Goal: Task Accomplishment & Management: Manage account settings

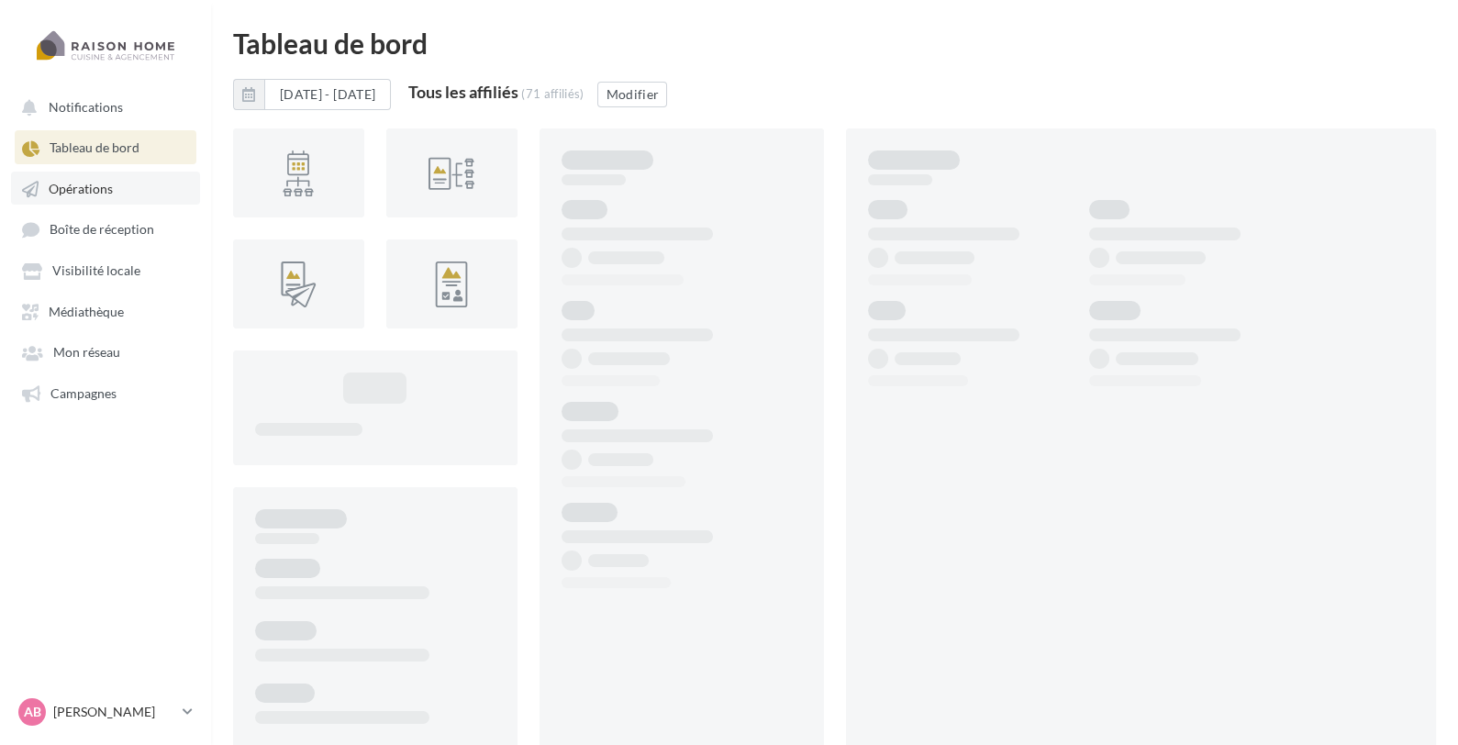
click at [95, 187] on span "Opérations" at bounding box center [81, 189] width 64 height 16
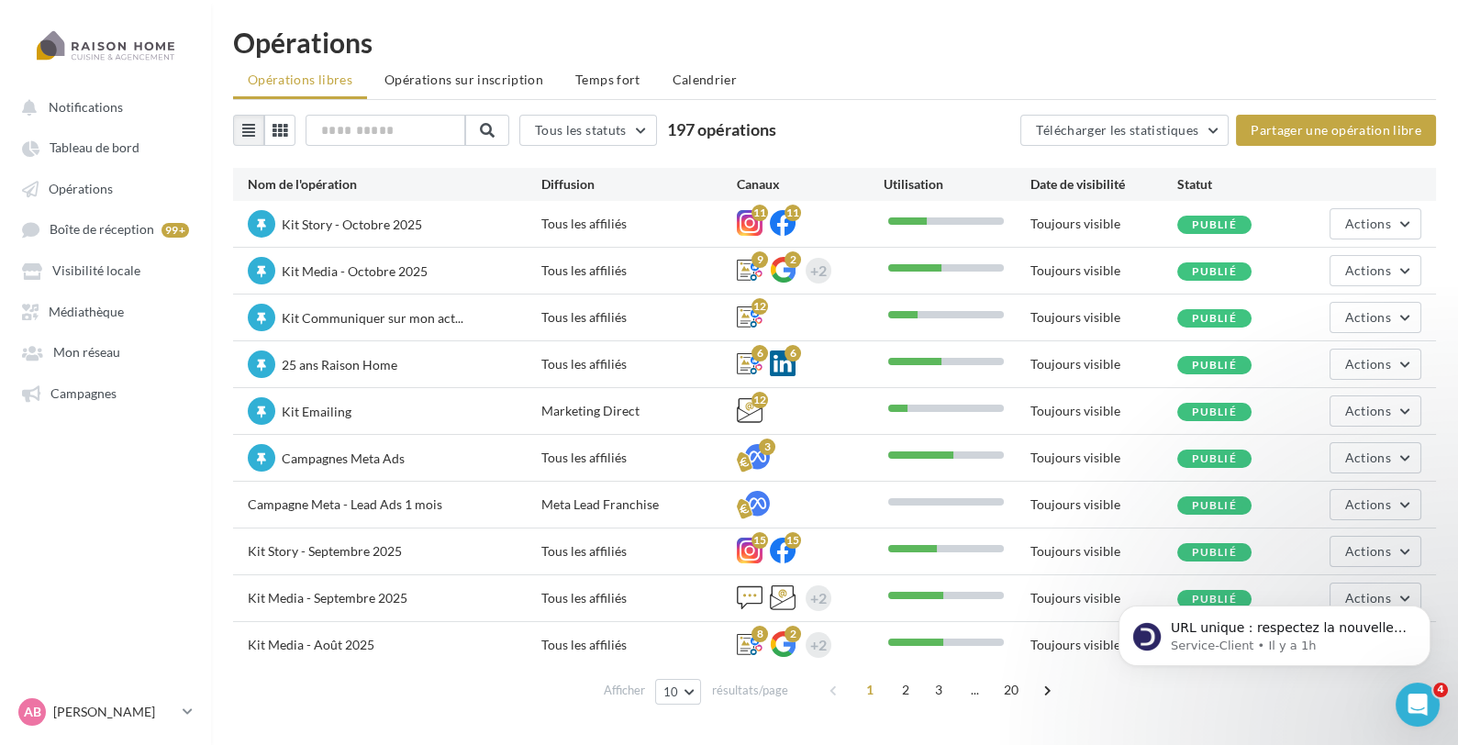
scroll to position [29, 0]
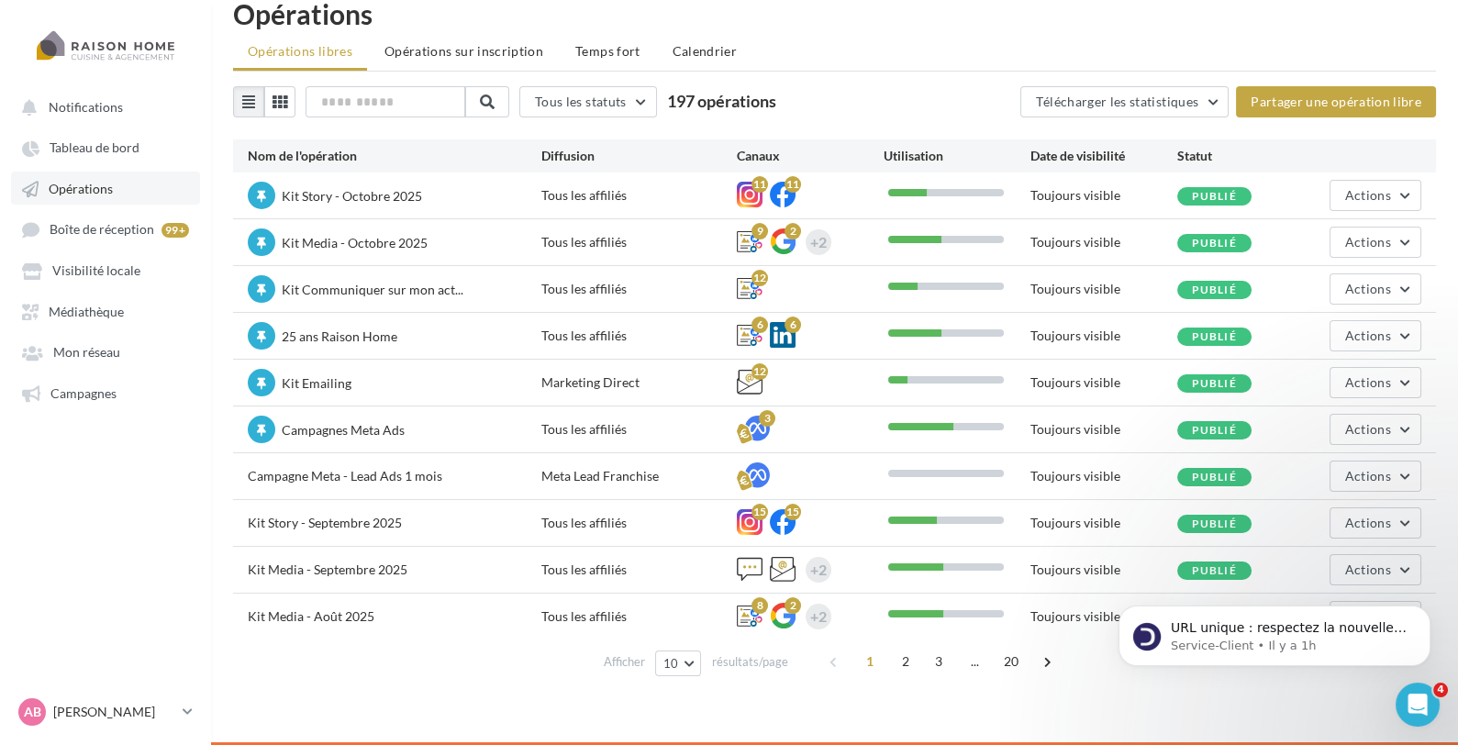
click at [106, 192] on span "Opérations" at bounding box center [81, 189] width 64 height 16
click at [122, 241] on link "Boîte de réception 99+" at bounding box center [105, 229] width 189 height 34
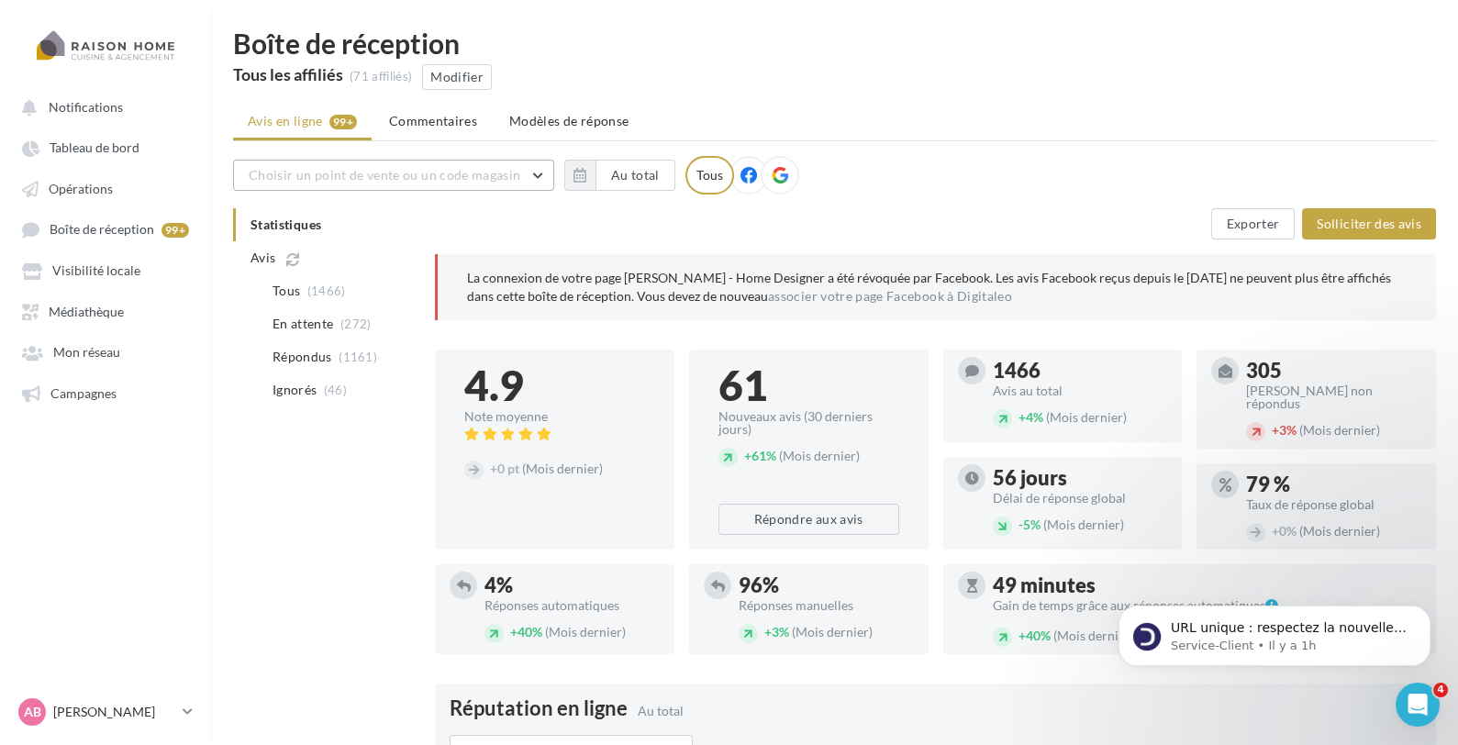
click at [487, 172] on span "Choisir un point de vente ou un code magasin" at bounding box center [385, 175] width 272 height 16
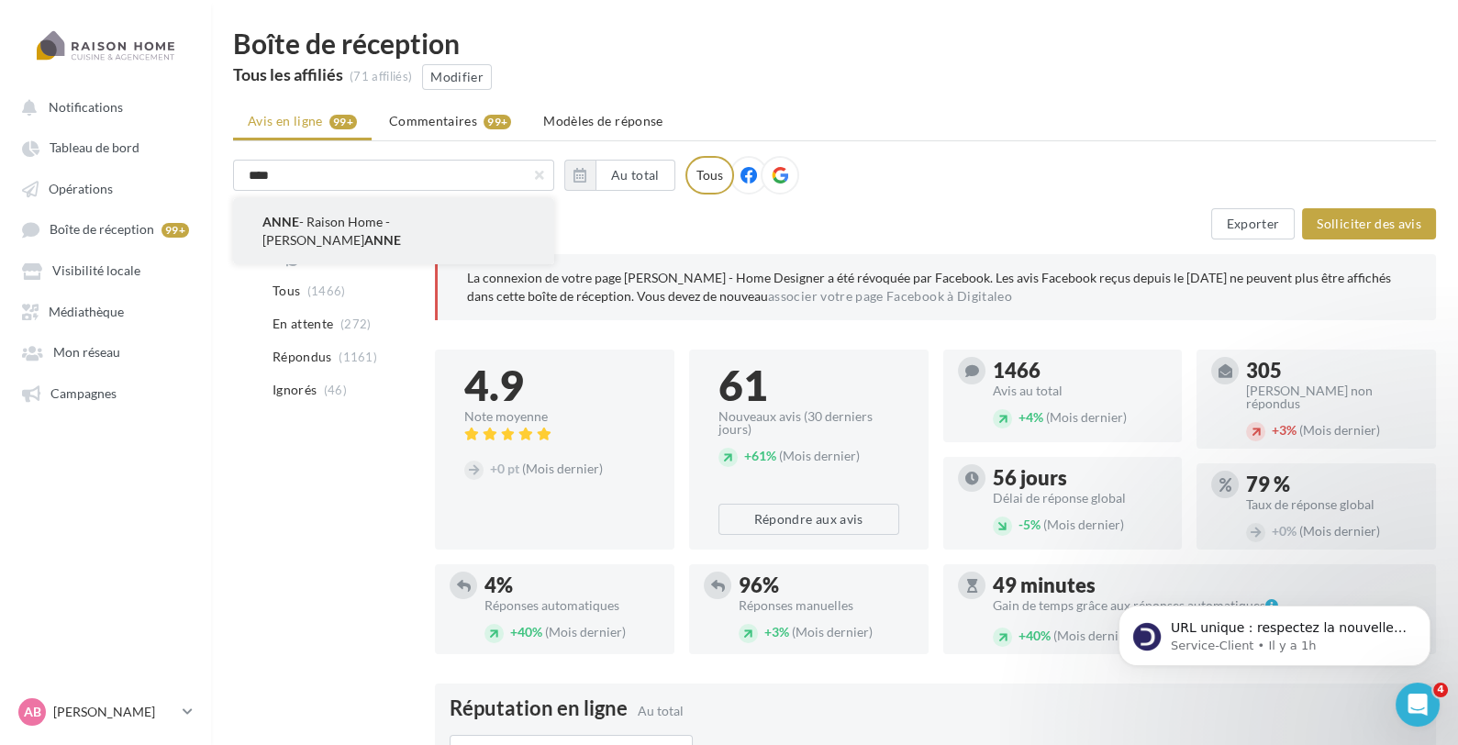
type input "****"
click at [452, 204] on button "[PERSON_NAME] Home - [PERSON_NAME]" at bounding box center [393, 231] width 321 height 66
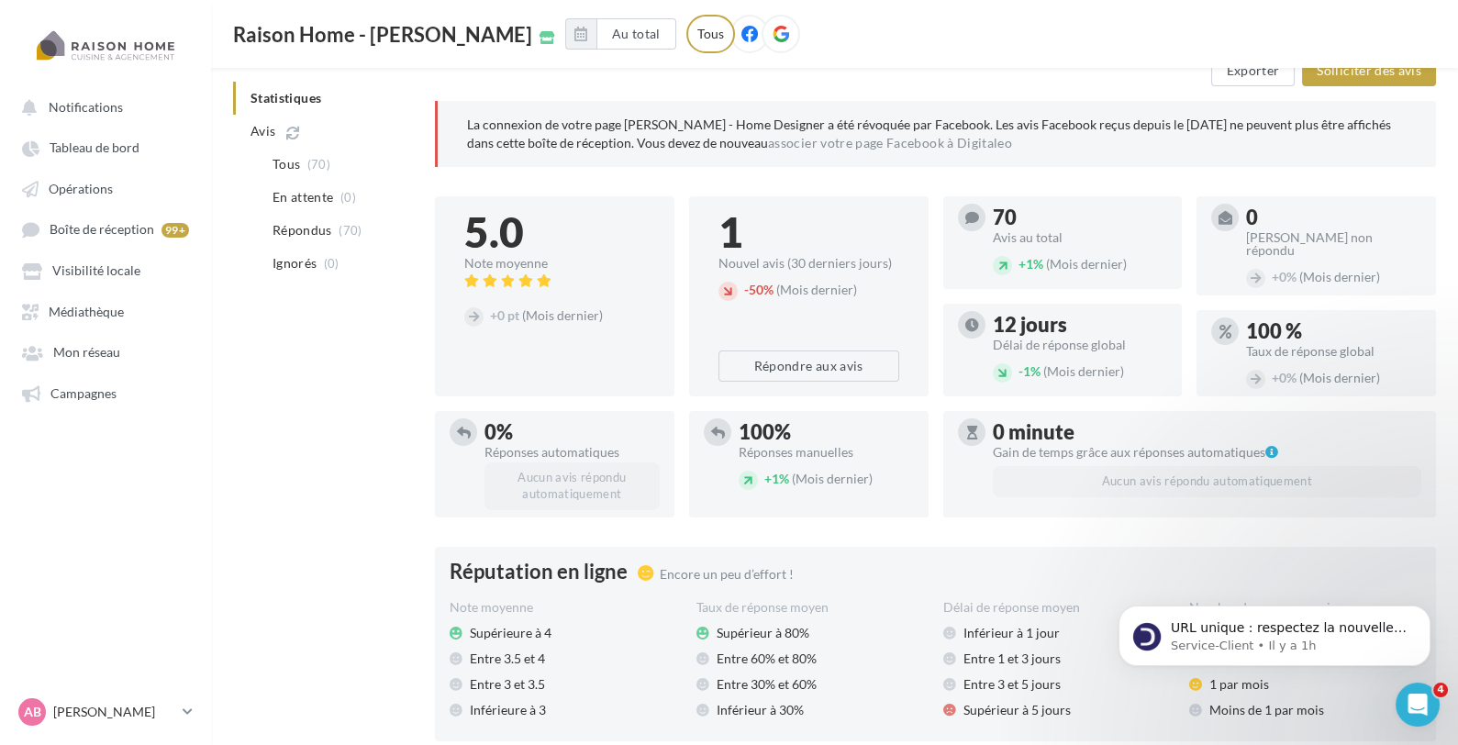
scroll to position [167, 0]
click at [317, 170] on span "(70)" at bounding box center [318, 164] width 23 height 15
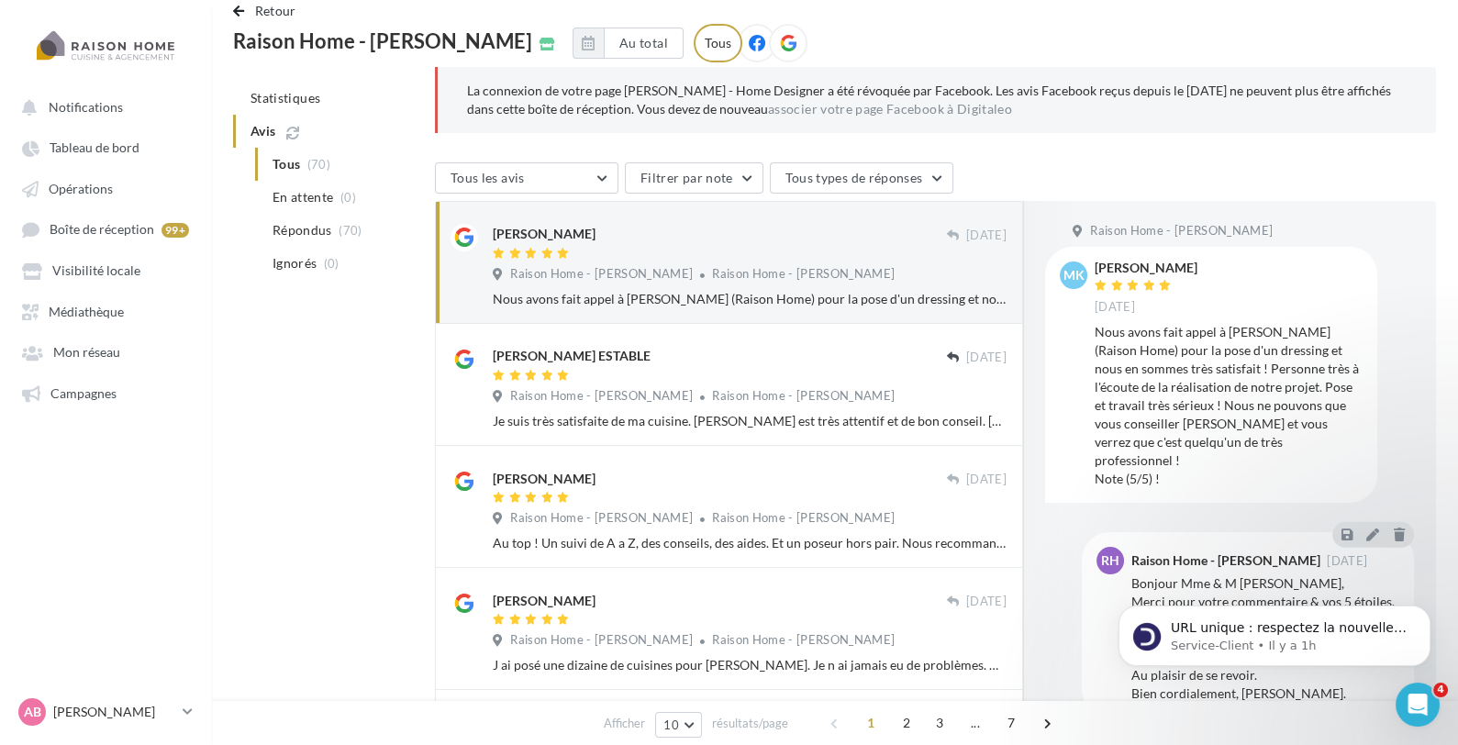
scroll to position [122, 0]
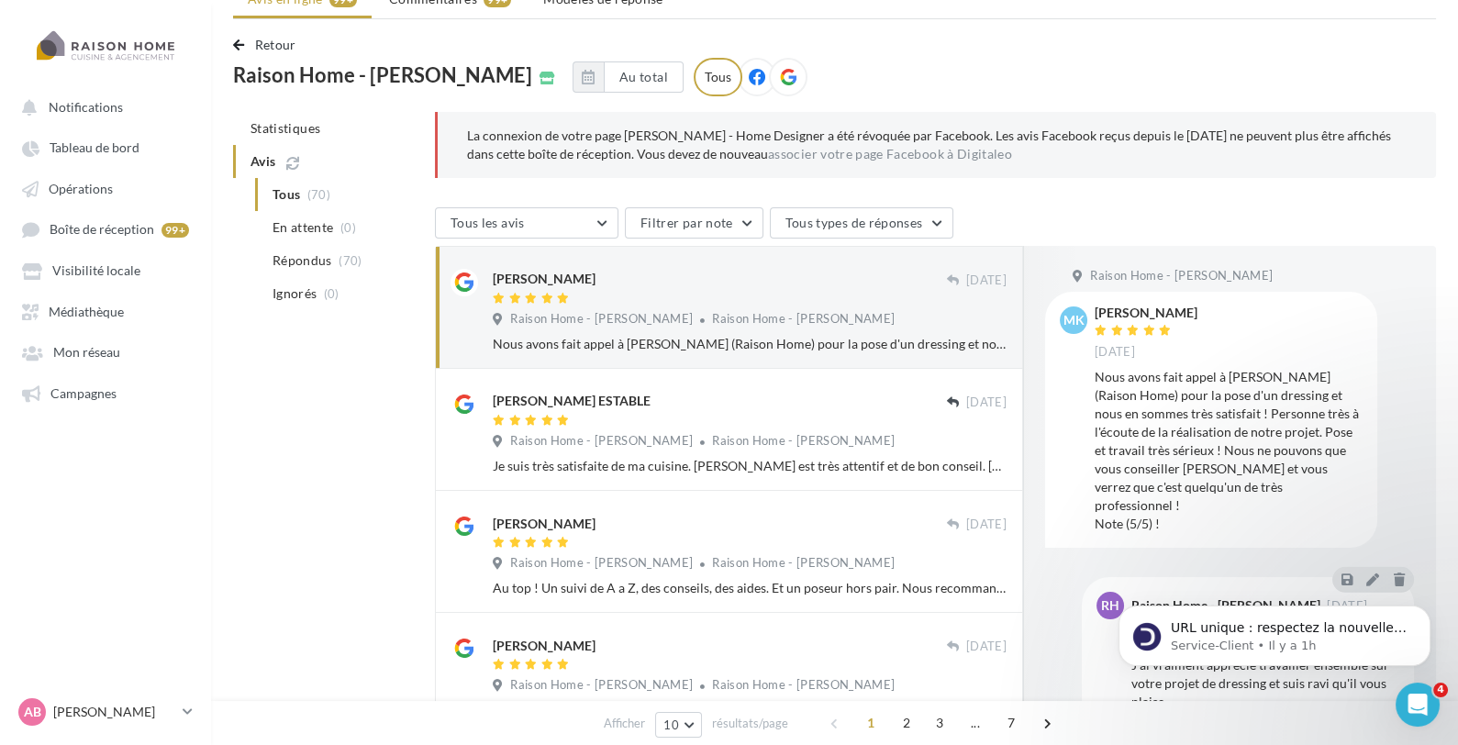
click at [892, 314] on div "Raison Home - [PERSON_NAME] Home - [PERSON_NAME]" at bounding box center [750, 321] width 514 height 20
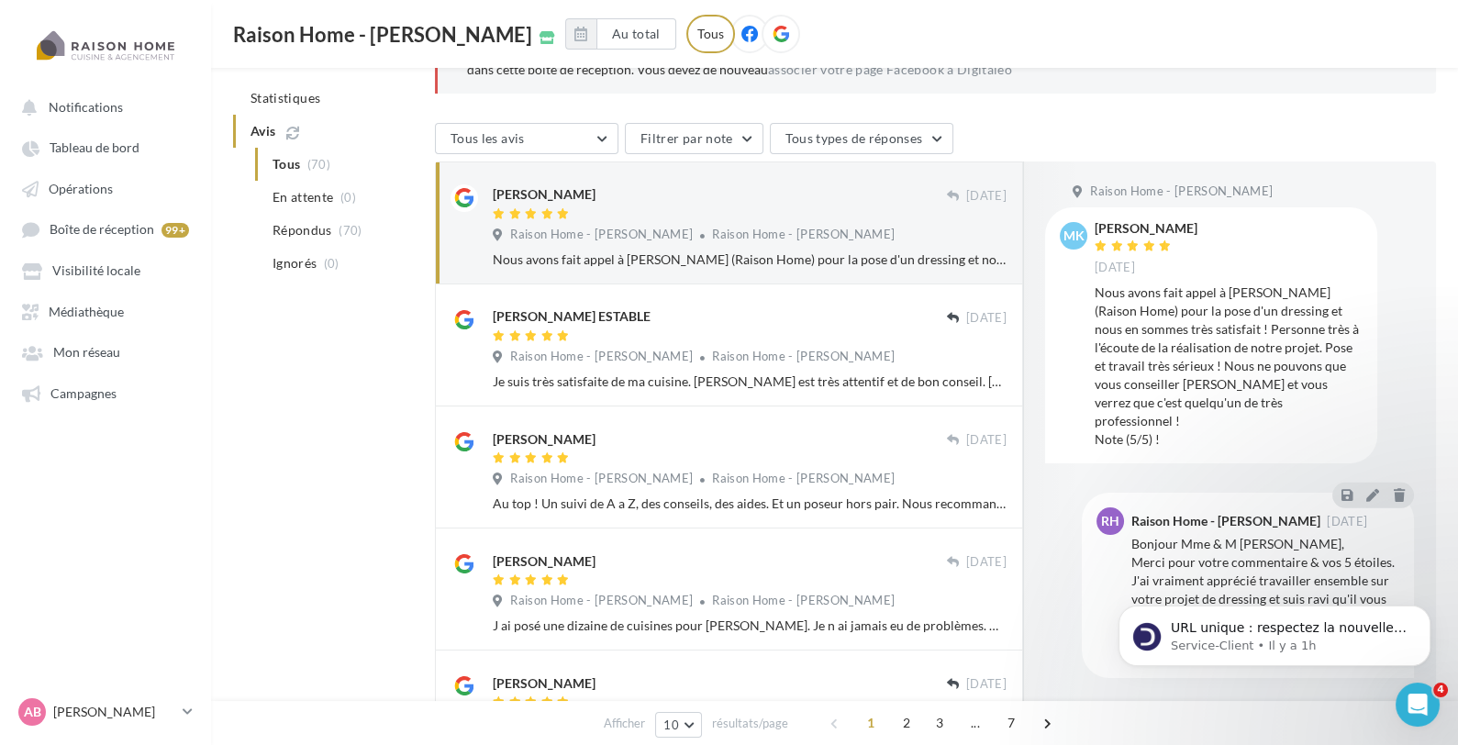
scroll to position [196, 0]
